Goal: Find specific page/section: Find specific page/section

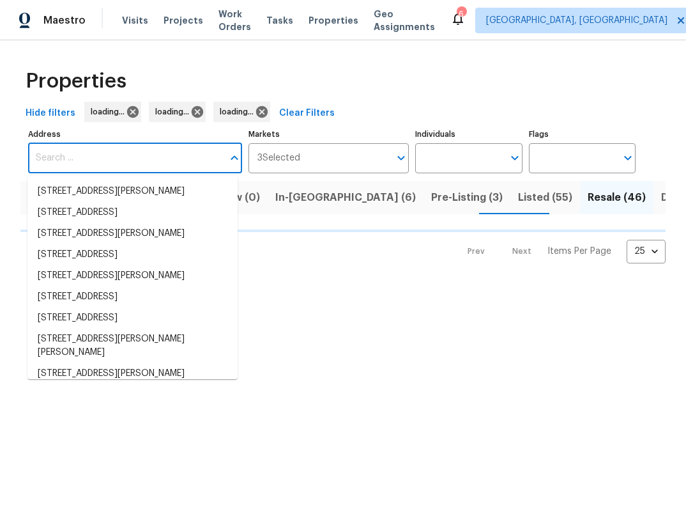
click at [66, 153] on input "Address" at bounding box center [125, 158] width 195 height 30
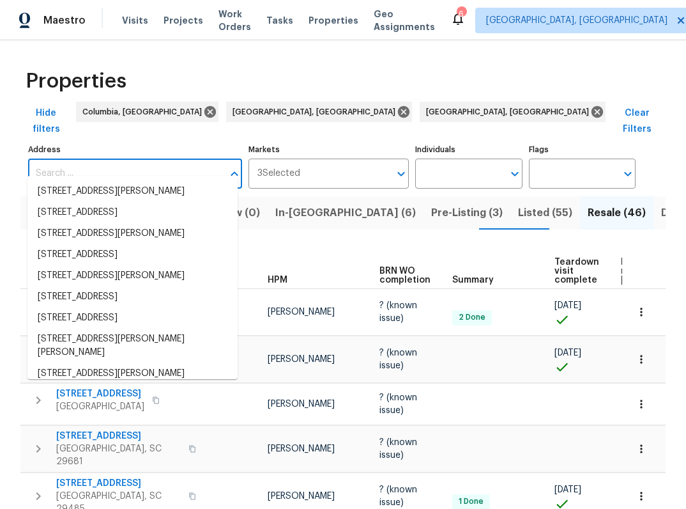
click at [47, 159] on input "Address" at bounding box center [125, 174] width 195 height 30
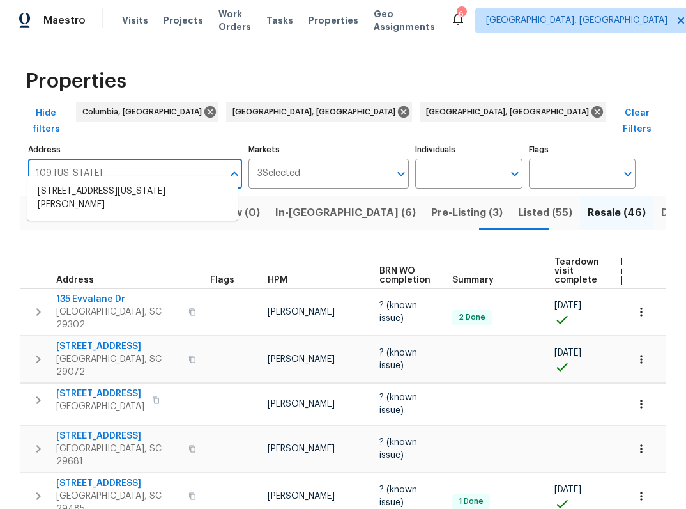
type input "109 [US_STATE]"
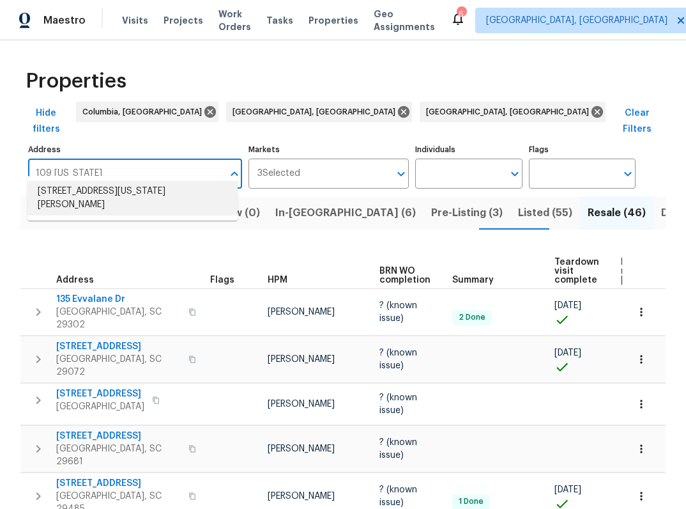
click at [56, 186] on li "[STREET_ADDRESS][US_STATE][PERSON_NAME]" at bounding box center [132, 198] width 210 height 35
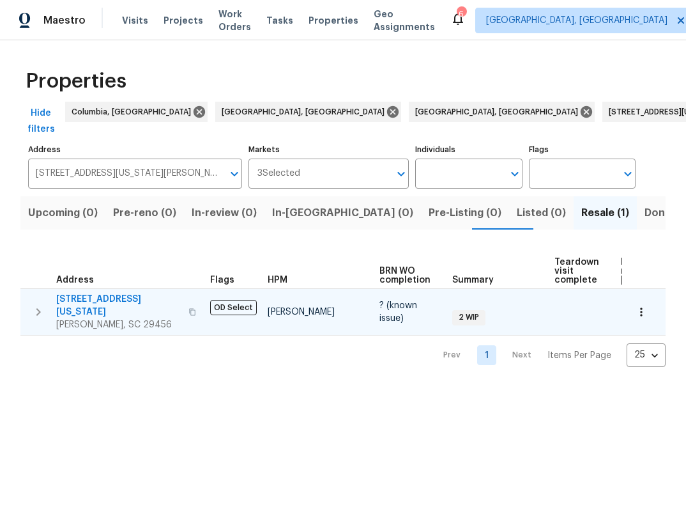
click at [107, 293] on span "[STREET_ADDRESS][US_STATE]" at bounding box center [118, 306] width 125 height 26
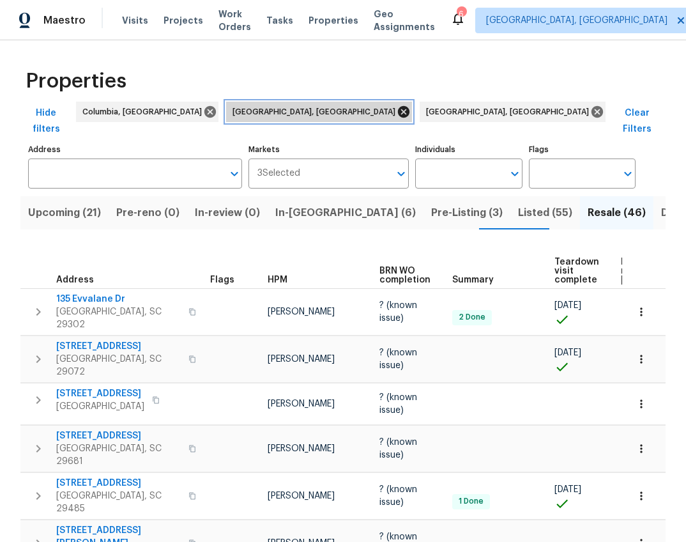
click at [398, 111] on icon at bounding box center [404, 112] width 12 height 12
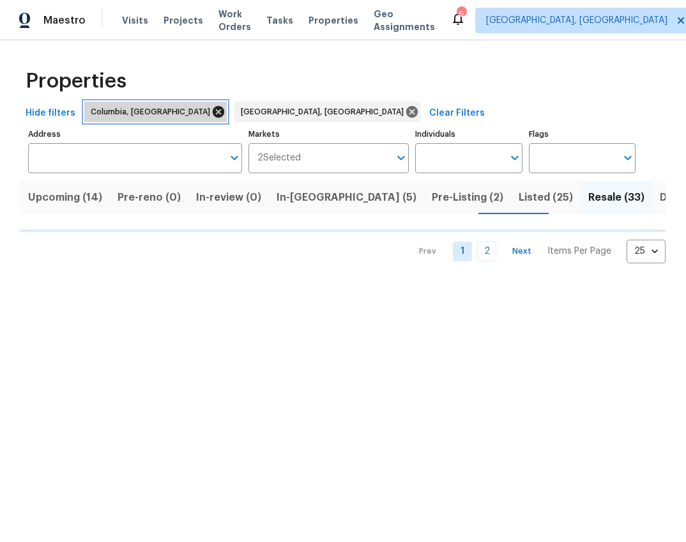
click at [212, 113] on icon at bounding box center [219, 112] width 14 height 14
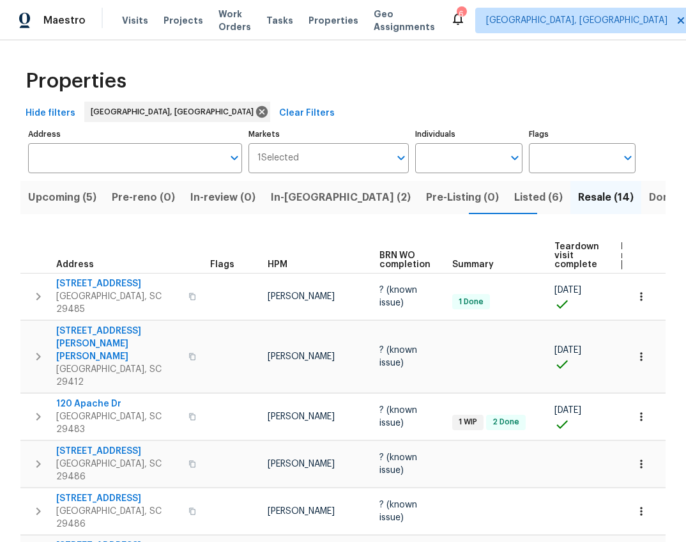
click at [53, 194] on span "Upcoming (5)" at bounding box center [62, 198] width 68 height 18
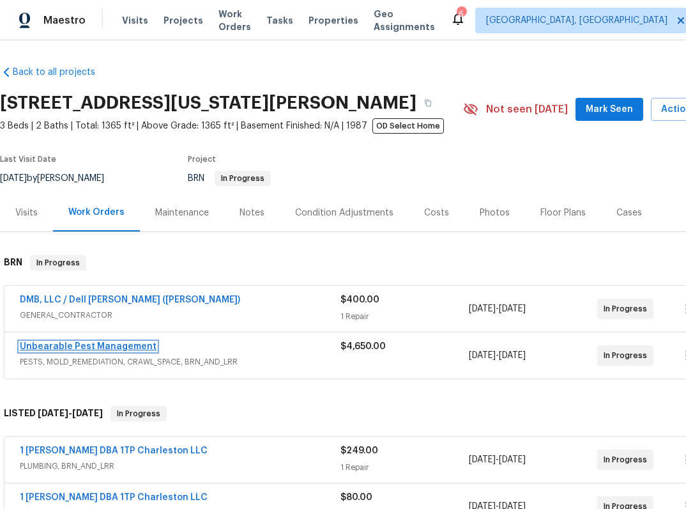
click at [125, 350] on link "Unbearable Pest Management" at bounding box center [88, 346] width 137 height 9
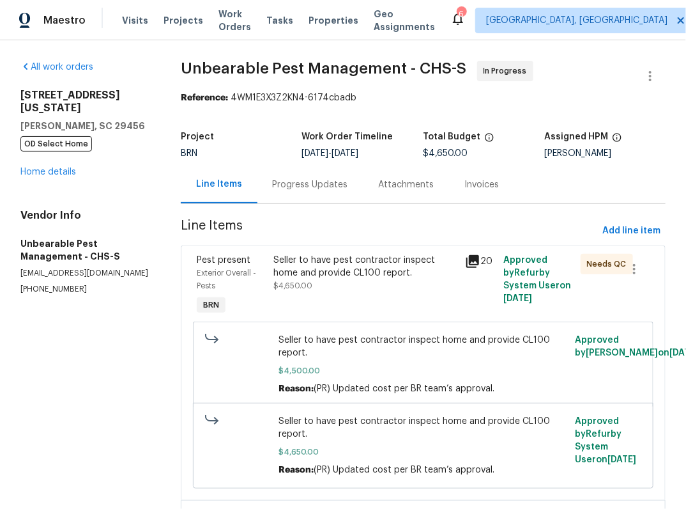
click at [467, 256] on icon at bounding box center [473, 261] width 13 height 13
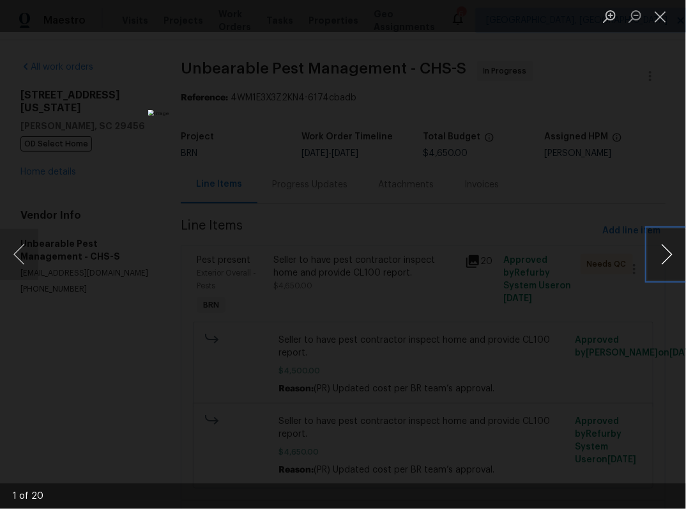
click at [667, 257] on button "Next image" at bounding box center [667, 254] width 38 height 51
click at [9, 249] on button "Previous image" at bounding box center [19, 254] width 38 height 51
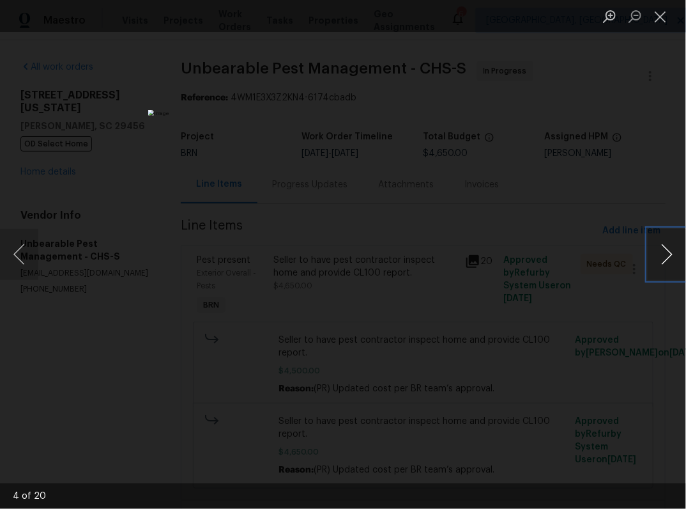
click at [667, 249] on button "Next image" at bounding box center [667, 254] width 38 height 51
click at [29, 248] on button "Previous image" at bounding box center [19, 254] width 38 height 51
click at [674, 252] on button "Next image" at bounding box center [667, 254] width 38 height 51
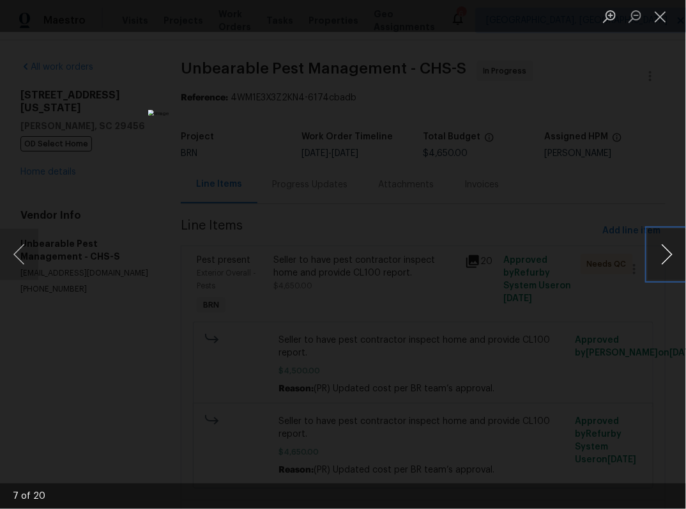
click at [670, 252] on button "Next image" at bounding box center [667, 254] width 38 height 51
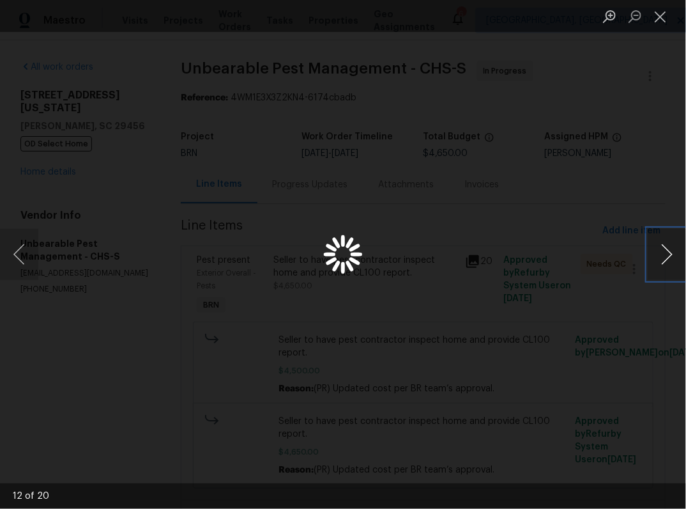
click at [670, 252] on button "Next image" at bounding box center [667, 254] width 38 height 51
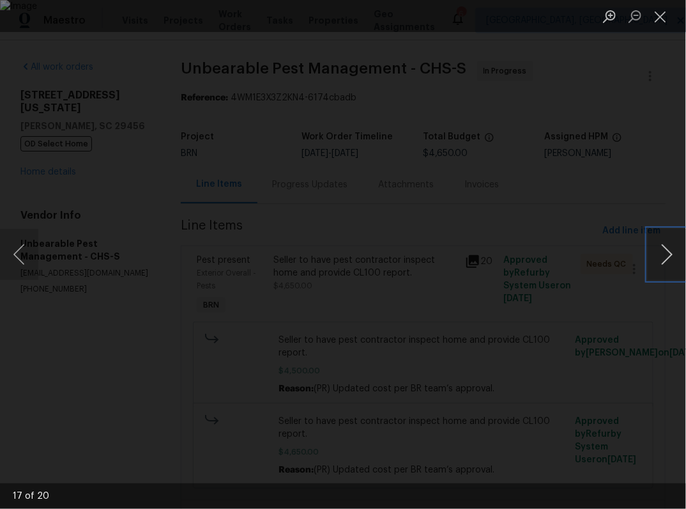
click at [670, 252] on button "Next image" at bounding box center [667, 254] width 38 height 51
click at [665, 11] on button "Close lightbox" at bounding box center [661, 16] width 26 height 22
